Goal: Find specific page/section: Find specific page/section

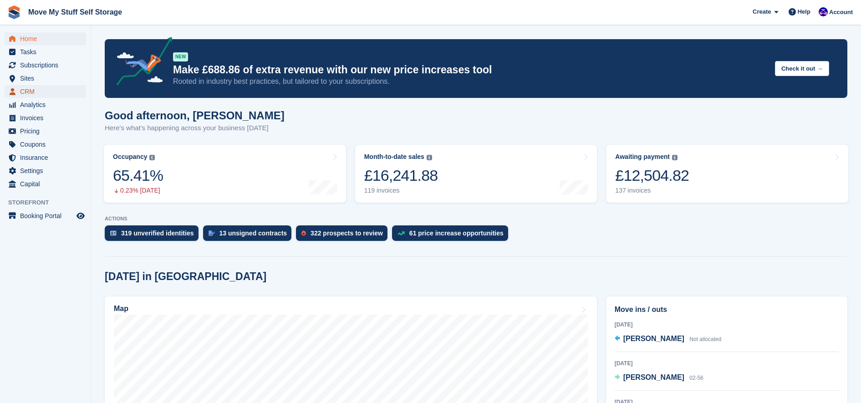
click at [51, 90] on span "CRM" at bounding box center [47, 91] width 55 height 13
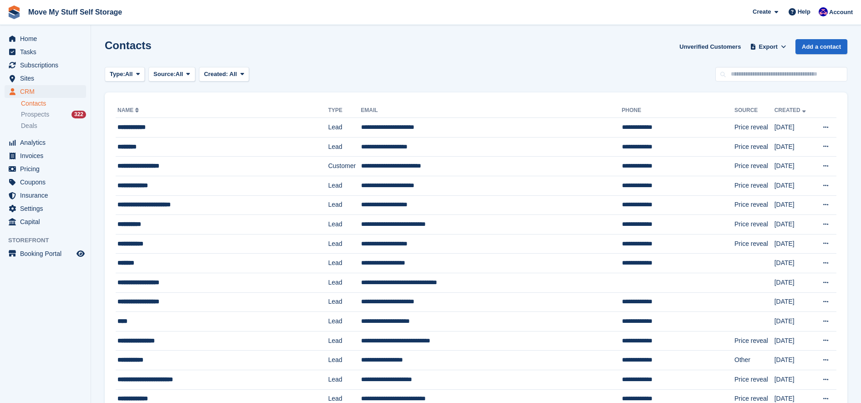
click at [764, 75] on input "text" at bounding box center [782, 74] width 132 height 15
type input "*****"
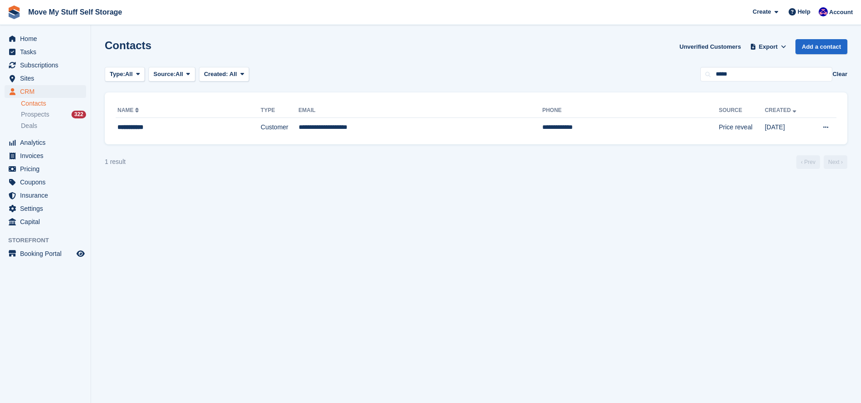
click at [288, 123] on td "Customer" at bounding box center [280, 127] width 38 height 19
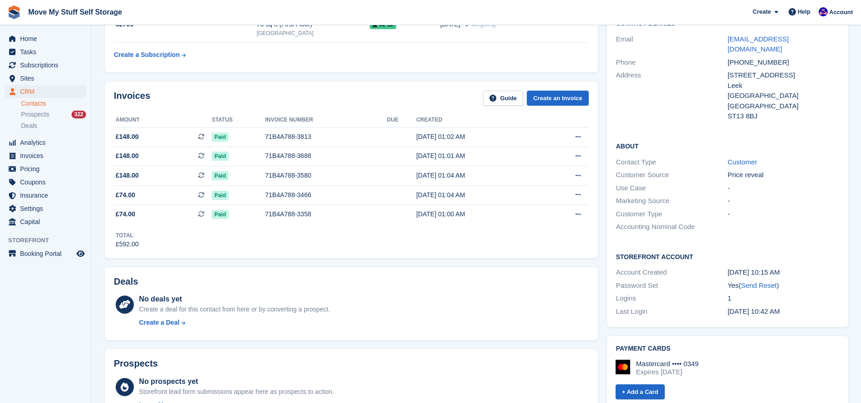
scroll to position [93, 0]
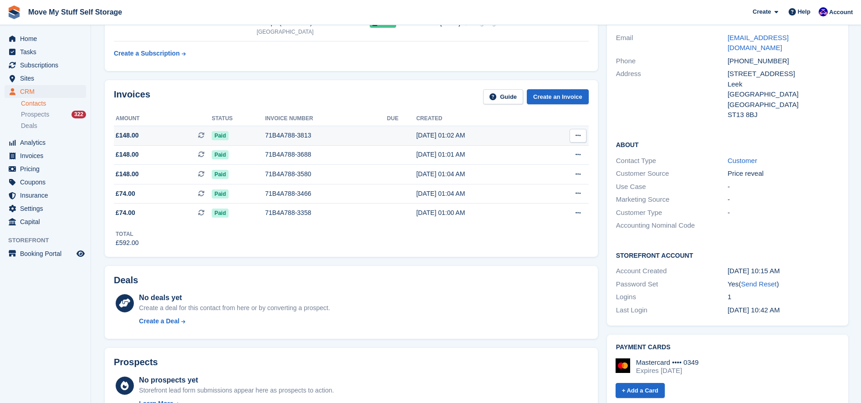
click at [366, 132] on div "71B4A788-3813" at bounding box center [326, 136] width 122 height 10
